Goal: Transaction & Acquisition: Purchase product/service

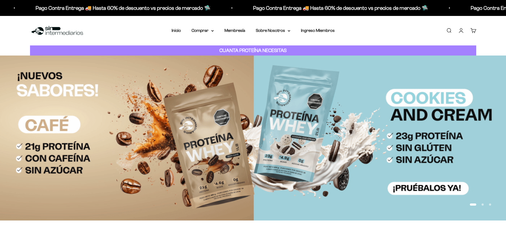
click at [460, 32] on link "Iniciar sesión" at bounding box center [461, 31] width 6 height 6
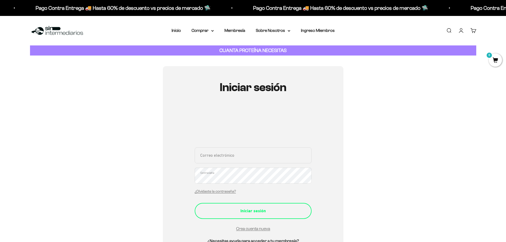
type input "[PERSON_NAME][EMAIL_ADDRESS][PERSON_NAME][DOMAIN_NAME]"
click at [256, 210] on div "Iniciar sesión" at bounding box center [253, 211] width 96 height 7
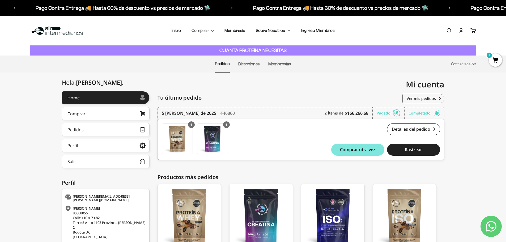
click at [208, 28] on summary "Comprar" at bounding box center [203, 30] width 22 height 7
click at [214, 55] on span "Otros Suplementos" at bounding box center [213, 57] width 36 height 5
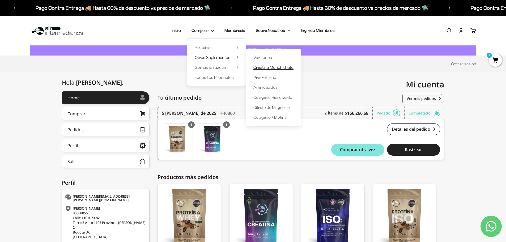
click at [289, 67] on span "Creatina Monohidrato" at bounding box center [274, 67] width 40 height 5
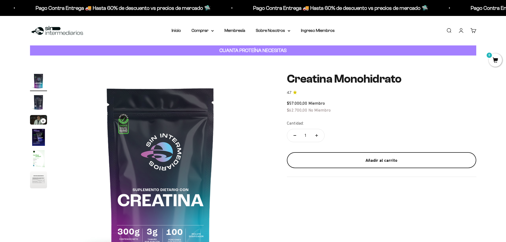
click at [358, 163] on div "Añadir al carrito" at bounding box center [382, 160] width 168 height 7
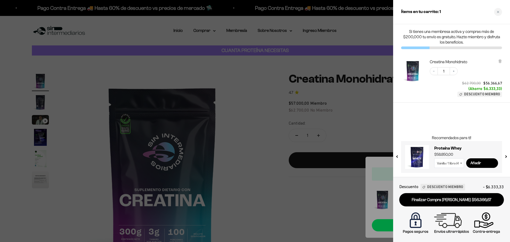
click at [254, 94] on div at bounding box center [255, 121] width 510 height 242
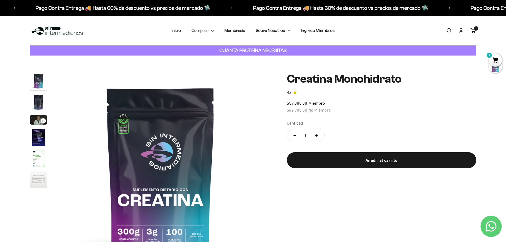
click at [211, 31] on summary "Comprar" at bounding box center [203, 30] width 22 height 7
click at [318, 136] on icon "Aumentar cantidad" at bounding box center [316, 135] width 3 height 3
click at [297, 134] on button "Reducir cantidad" at bounding box center [294, 135] width 15 height 13
type input "1"
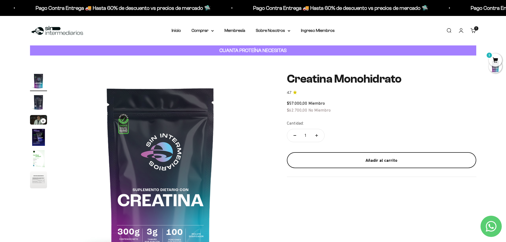
click at [366, 156] on button "Añadir al carrito" at bounding box center [381, 160] width 189 height 16
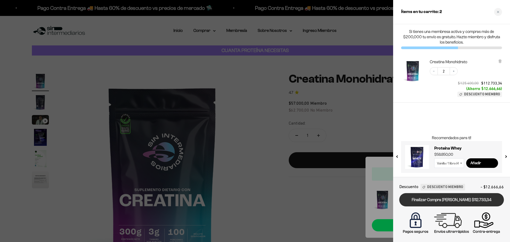
click at [445, 200] on link "Finalizar Compra Segura $112.733,34" at bounding box center [451, 200] width 105 height 14
